Goal: Task Accomplishment & Management: Use online tool/utility

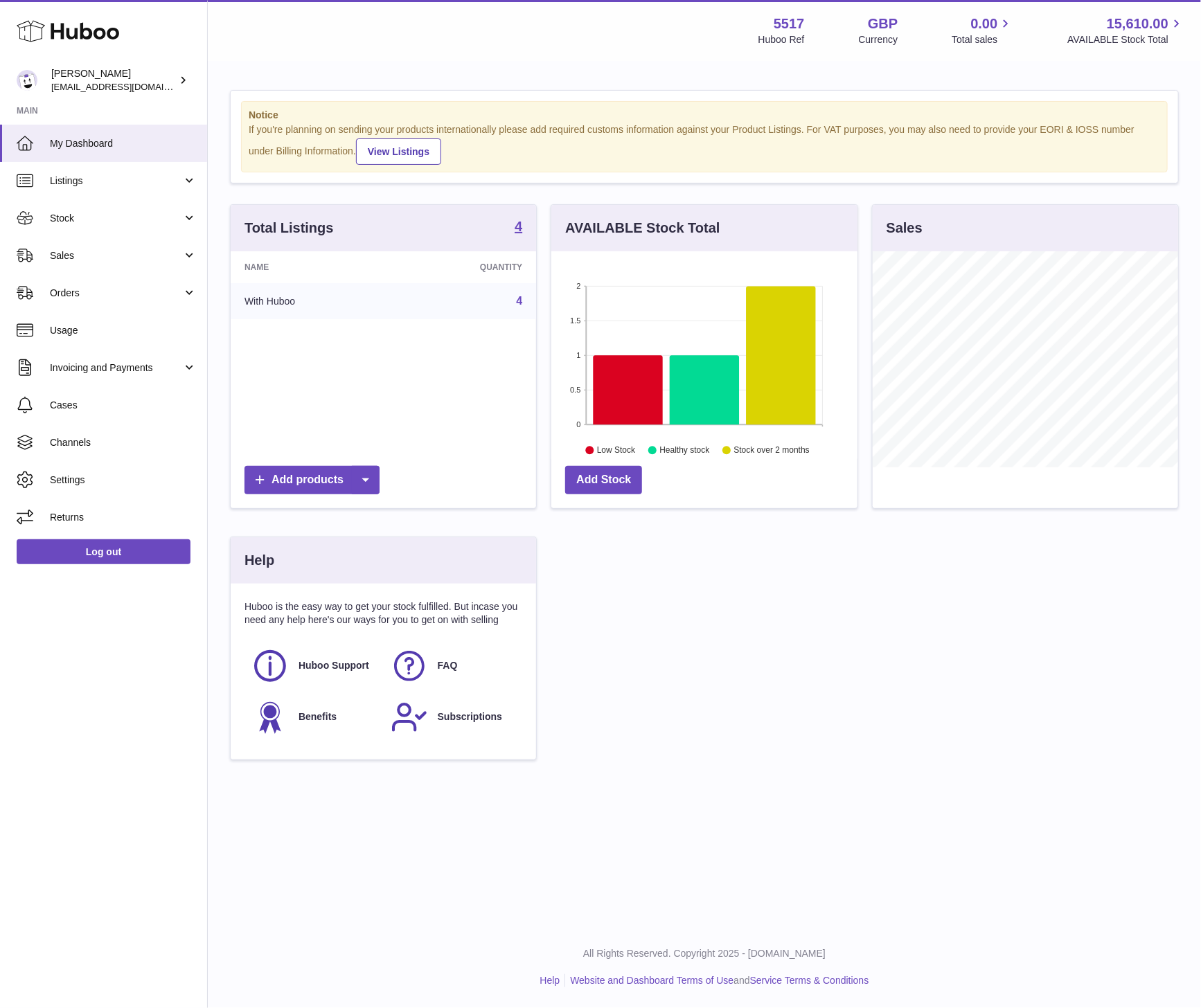
scroll to position [216, 306]
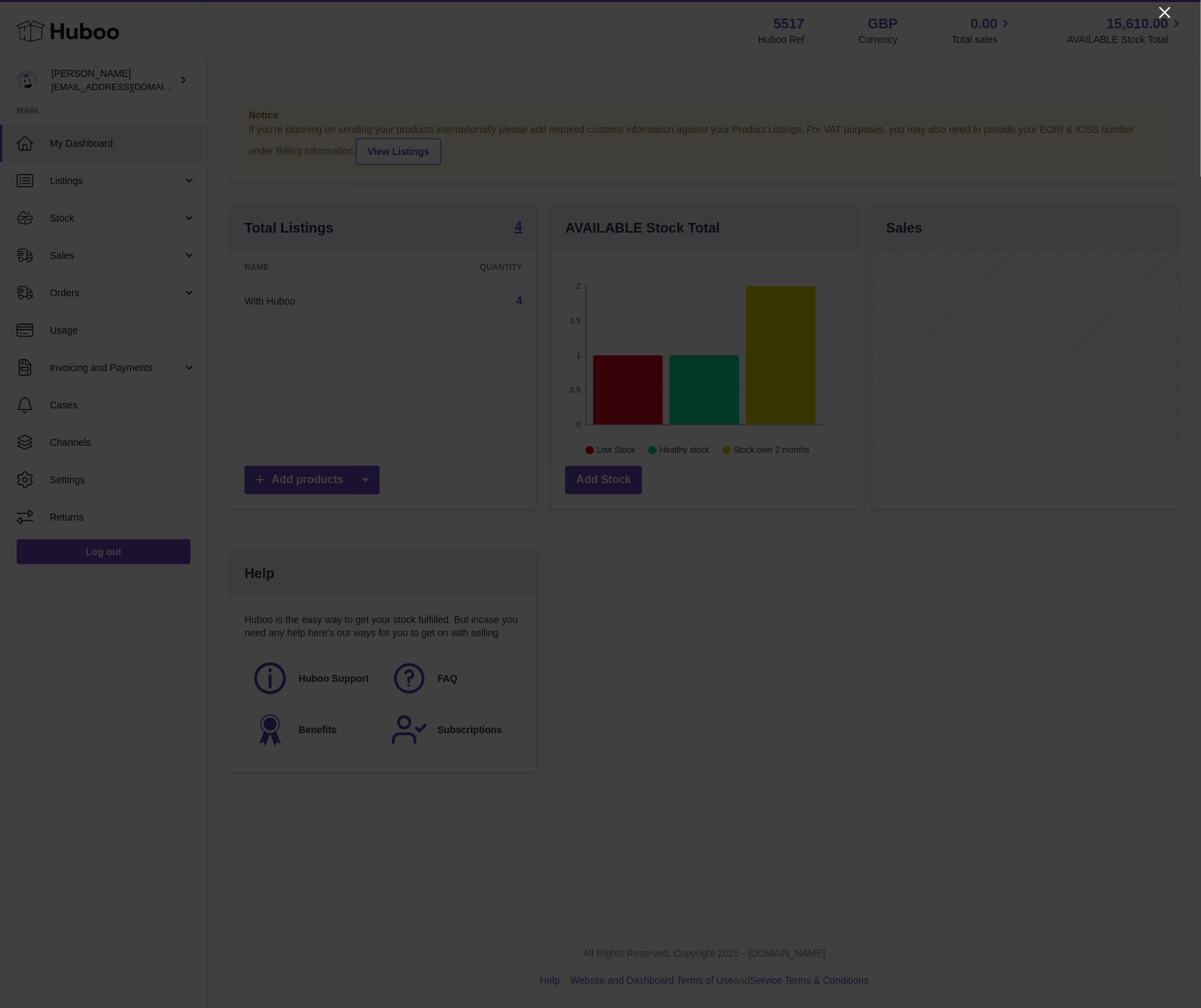
click at [1169, 7] on icon "Close" at bounding box center [1165, 12] width 16 height 16
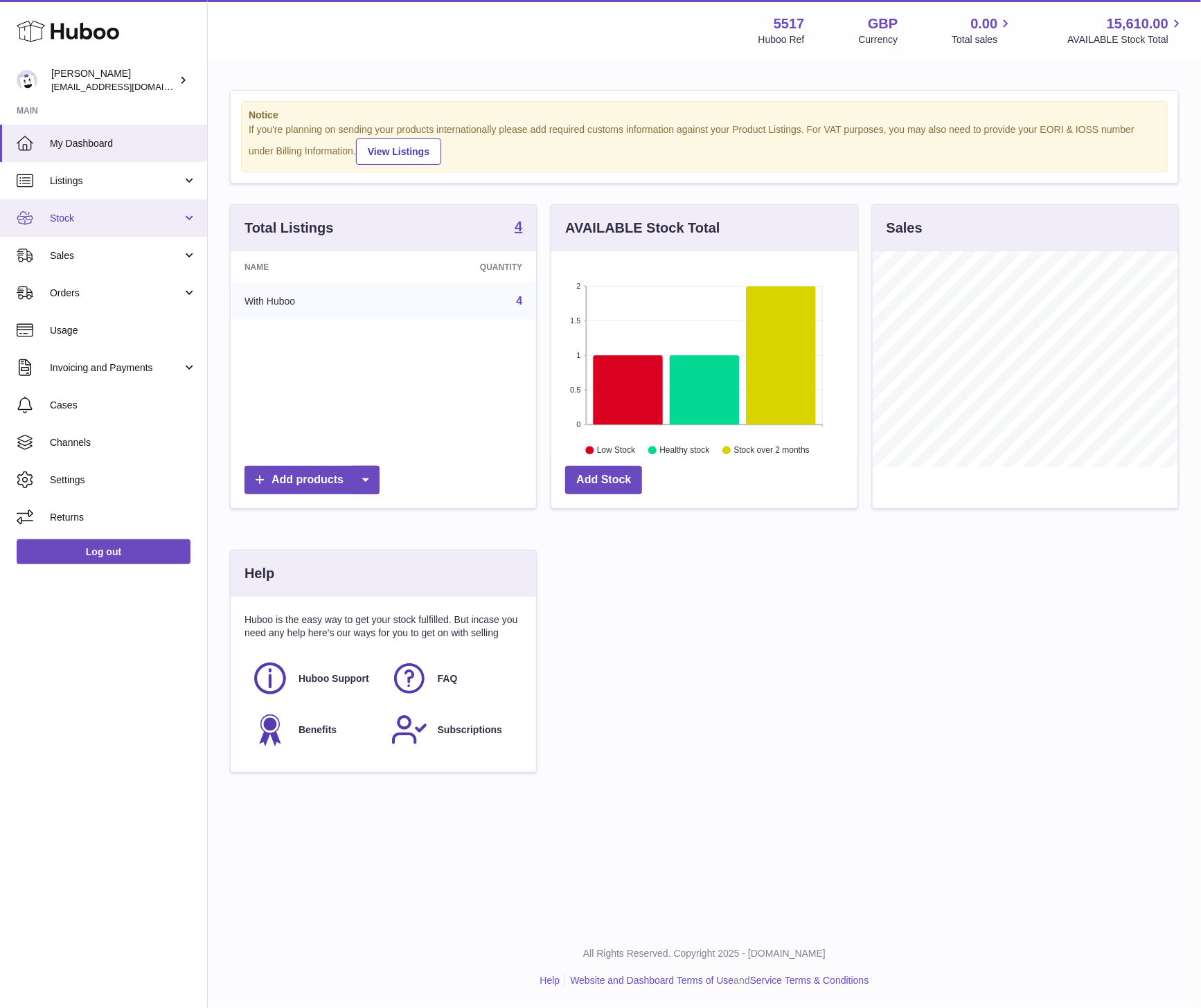
click at [123, 226] on link "Stock" at bounding box center [103, 217] width 207 height 37
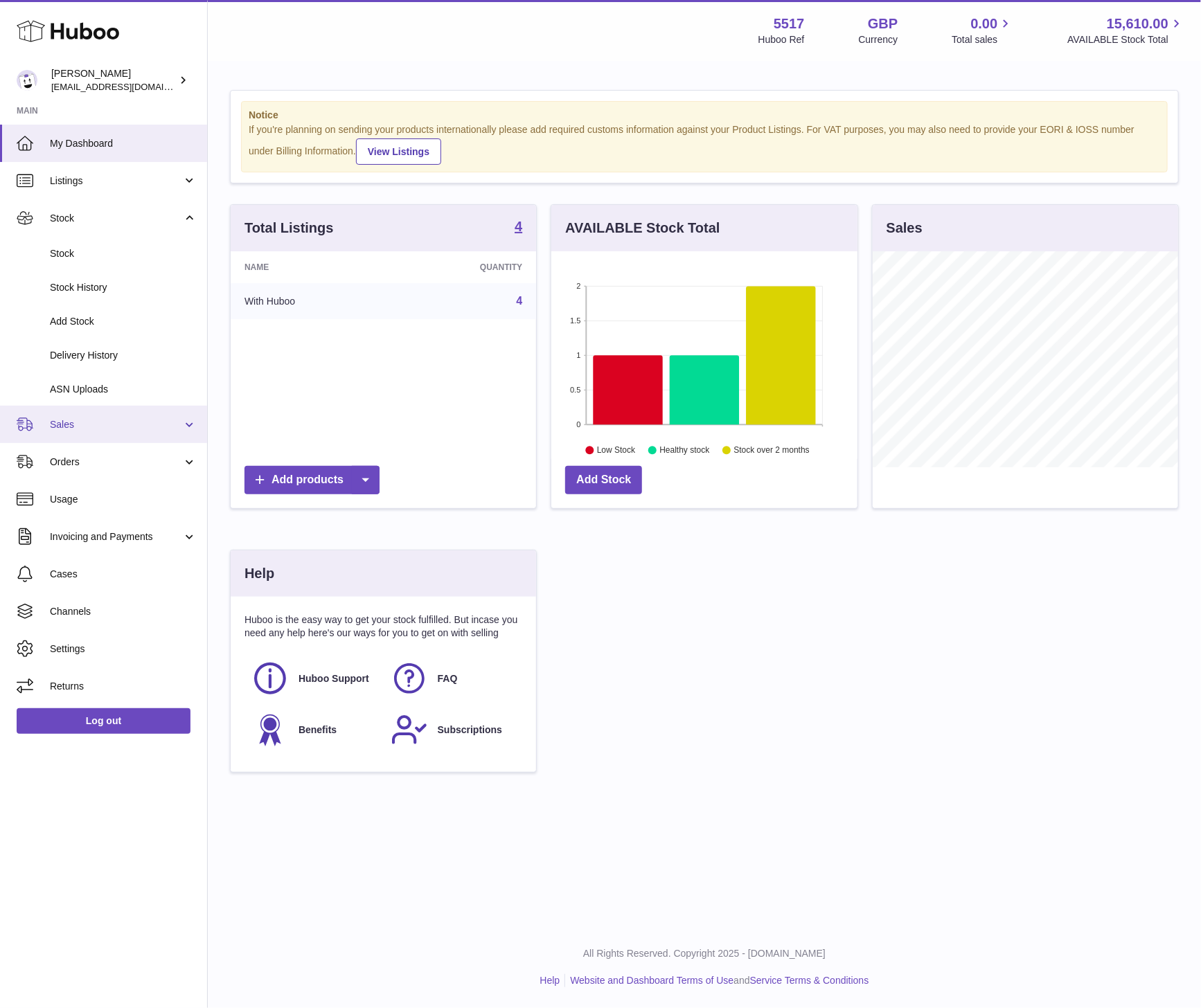
click at [73, 429] on span "Sales" at bounding box center [116, 425] width 133 height 13
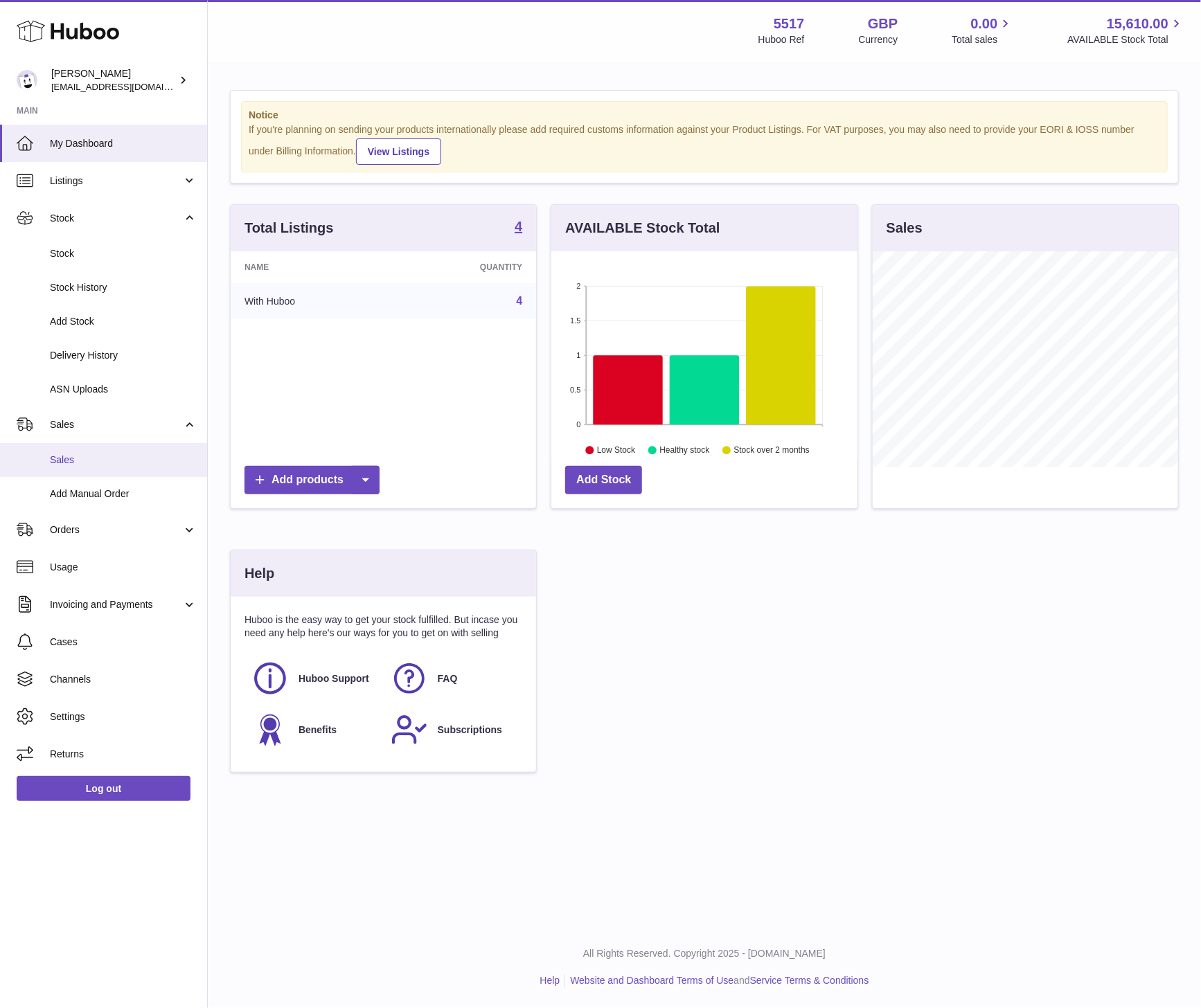
click at [76, 452] on link "Sales" at bounding box center [103, 460] width 207 height 34
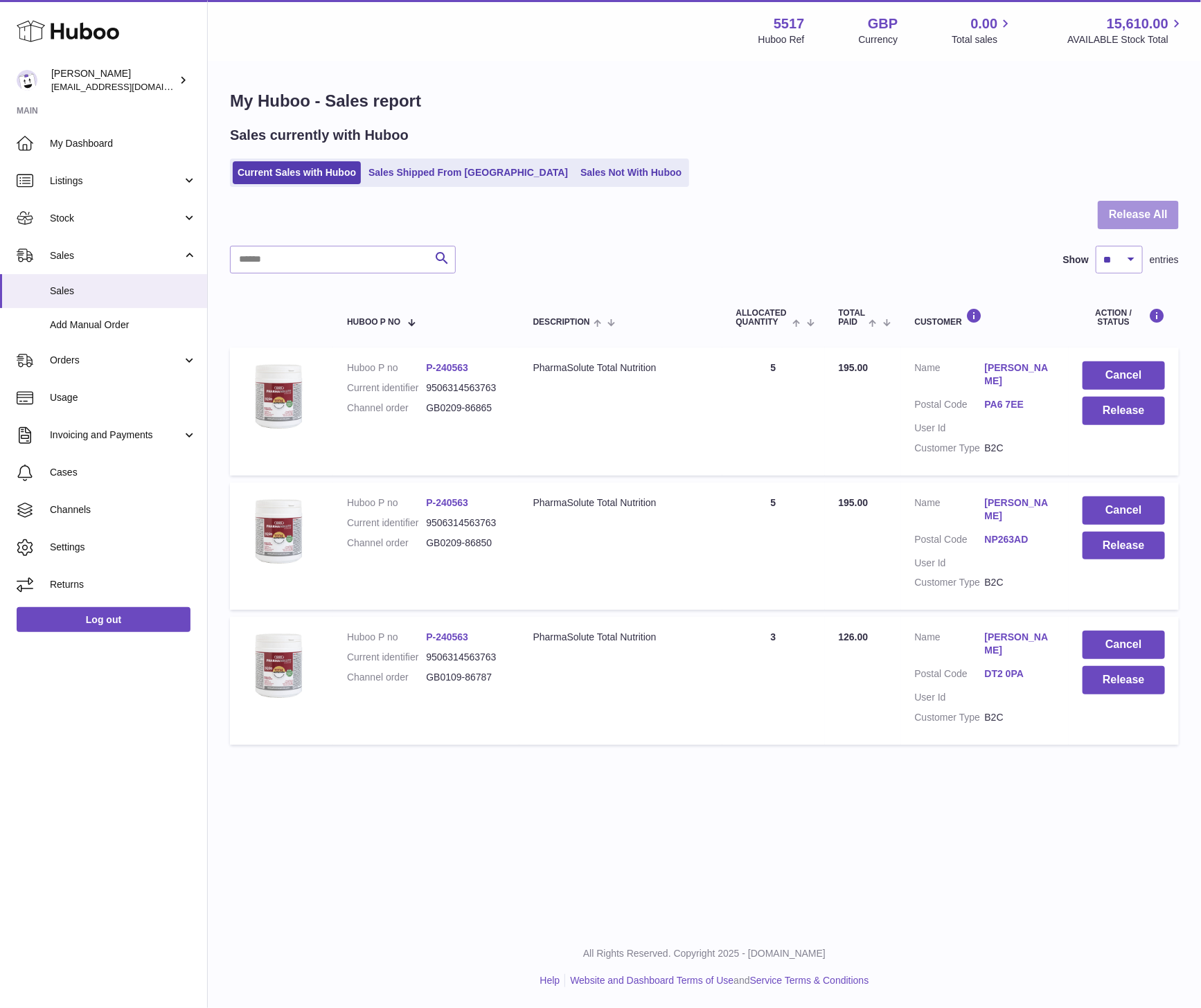
click at [1116, 206] on button "Release All" at bounding box center [1138, 215] width 81 height 28
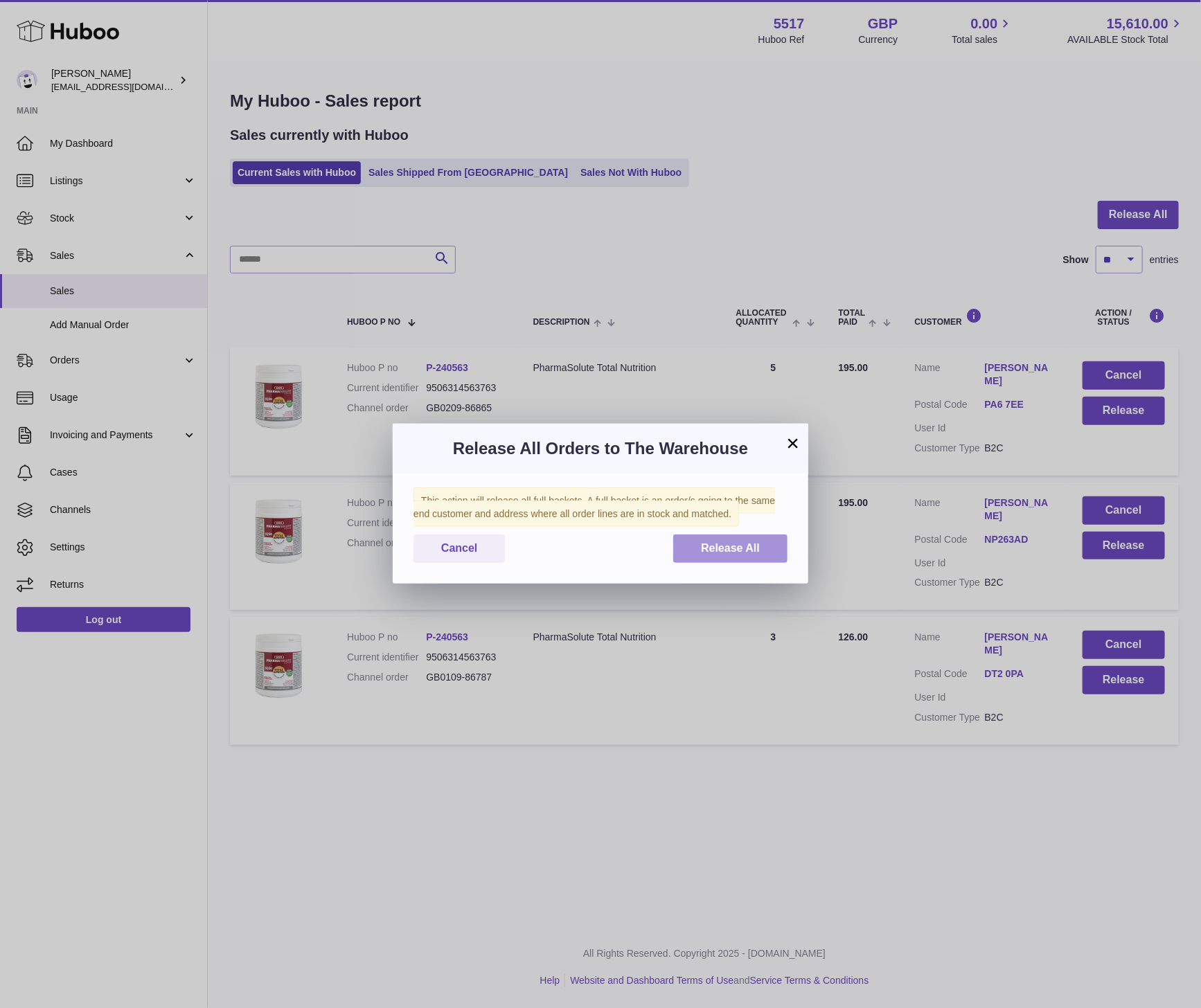
click at [709, 545] on span "Release All" at bounding box center [730, 548] width 58 height 12
